Goal: Information Seeking & Learning: Learn about a topic

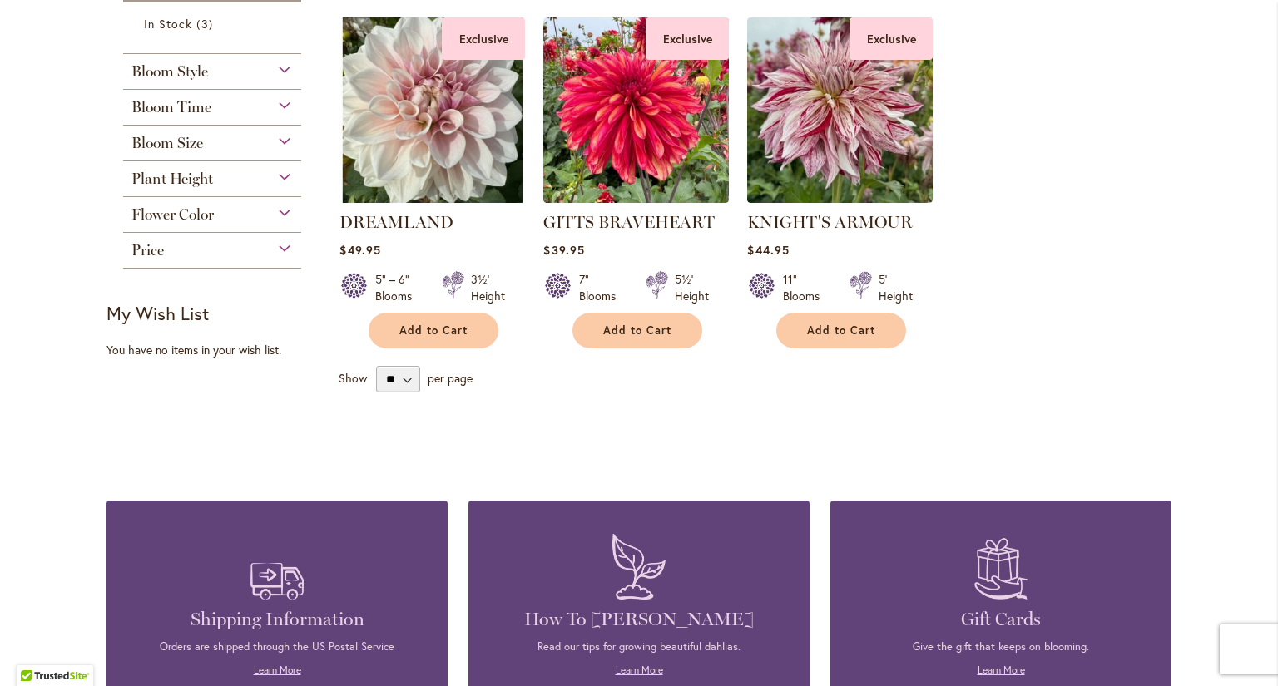
scroll to position [610, 0]
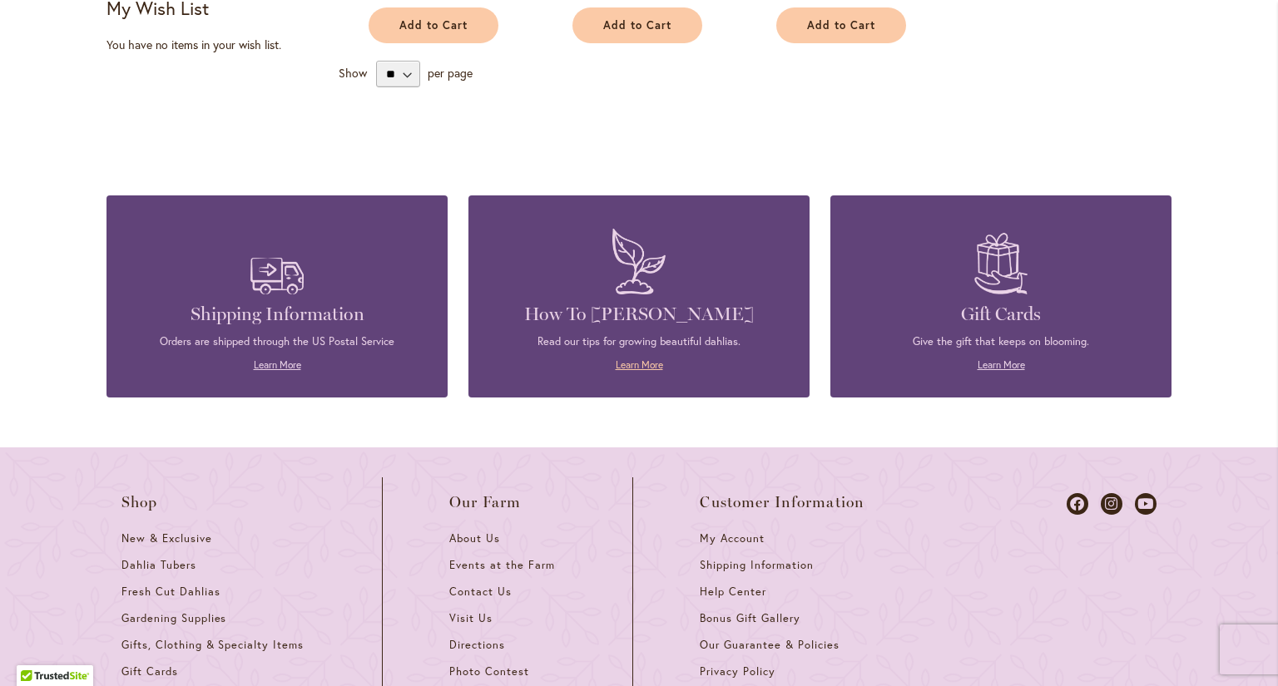
click at [622, 368] on link "Learn More" at bounding box center [639, 365] width 47 height 12
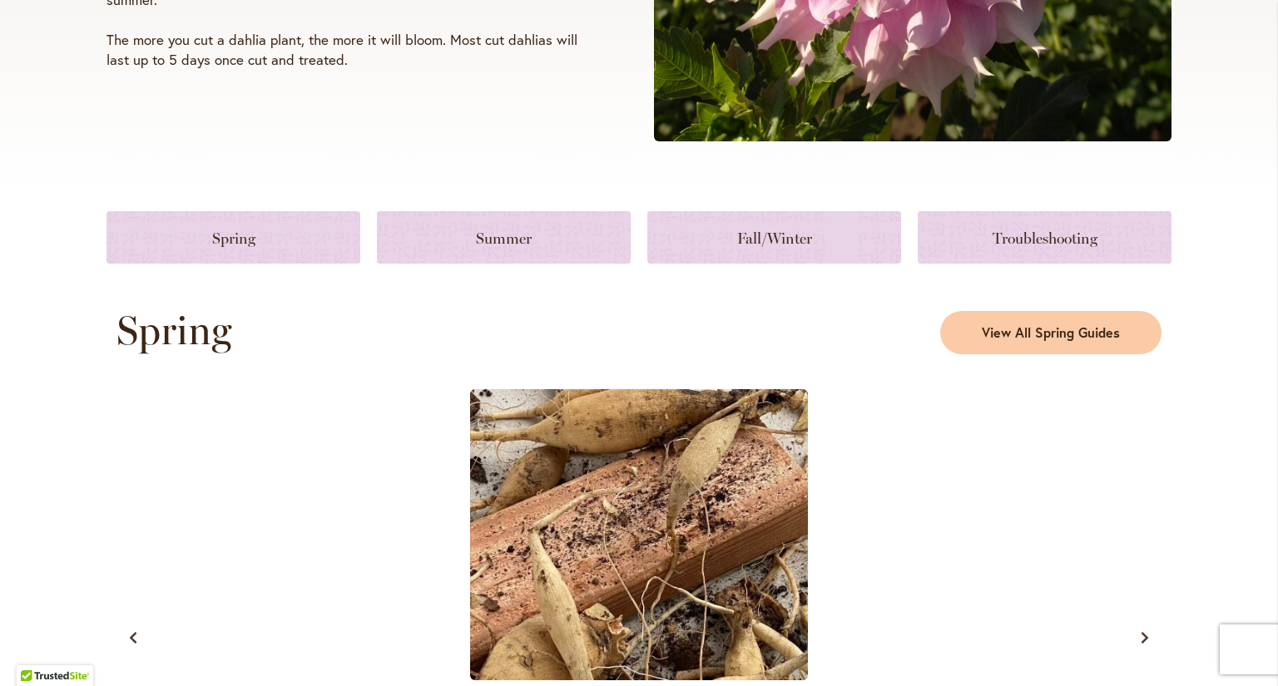
scroll to position [915, 0]
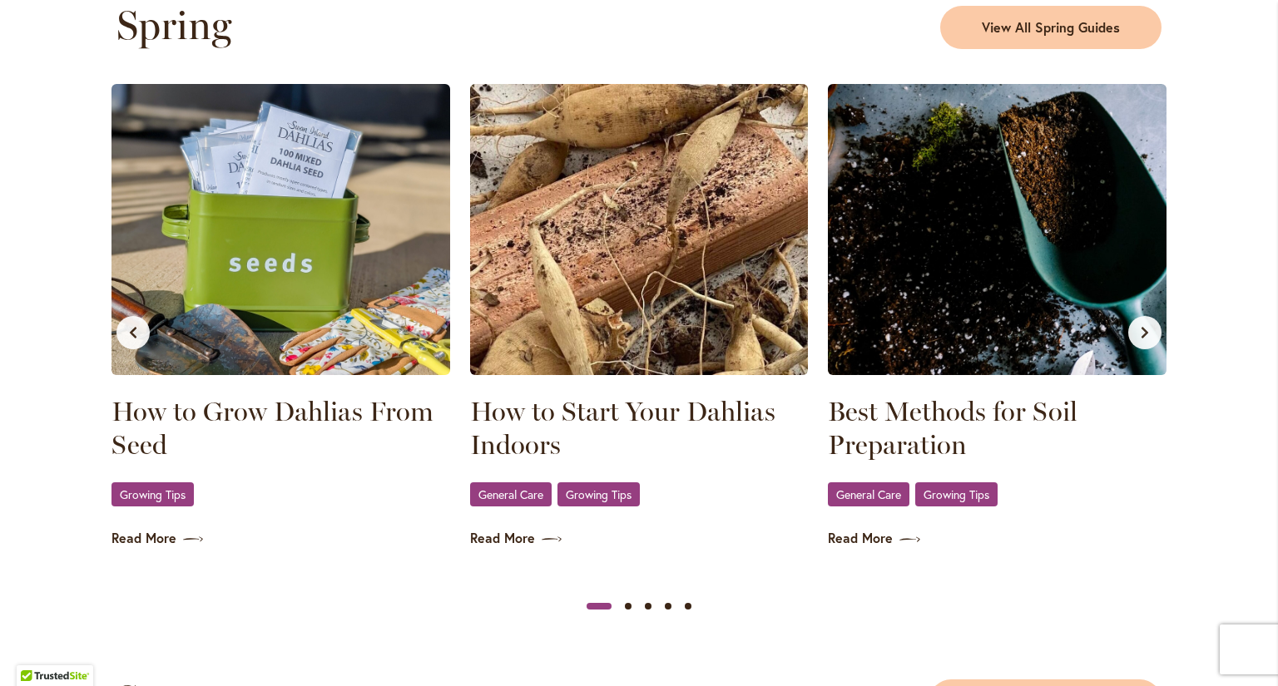
click at [315, 350] on img at bounding box center [280, 229] width 339 height 291
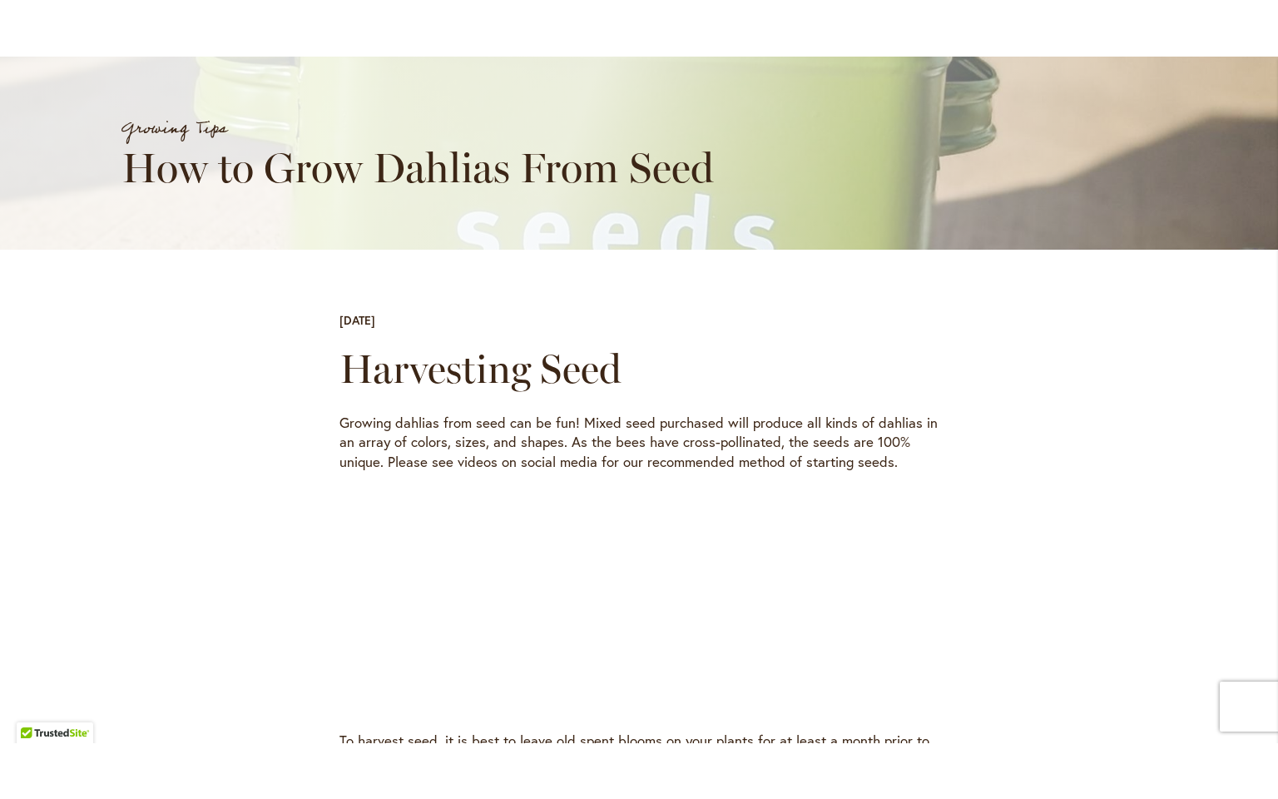
scroll to position [610, 0]
